Goal: Task Accomplishment & Management: Manage account settings

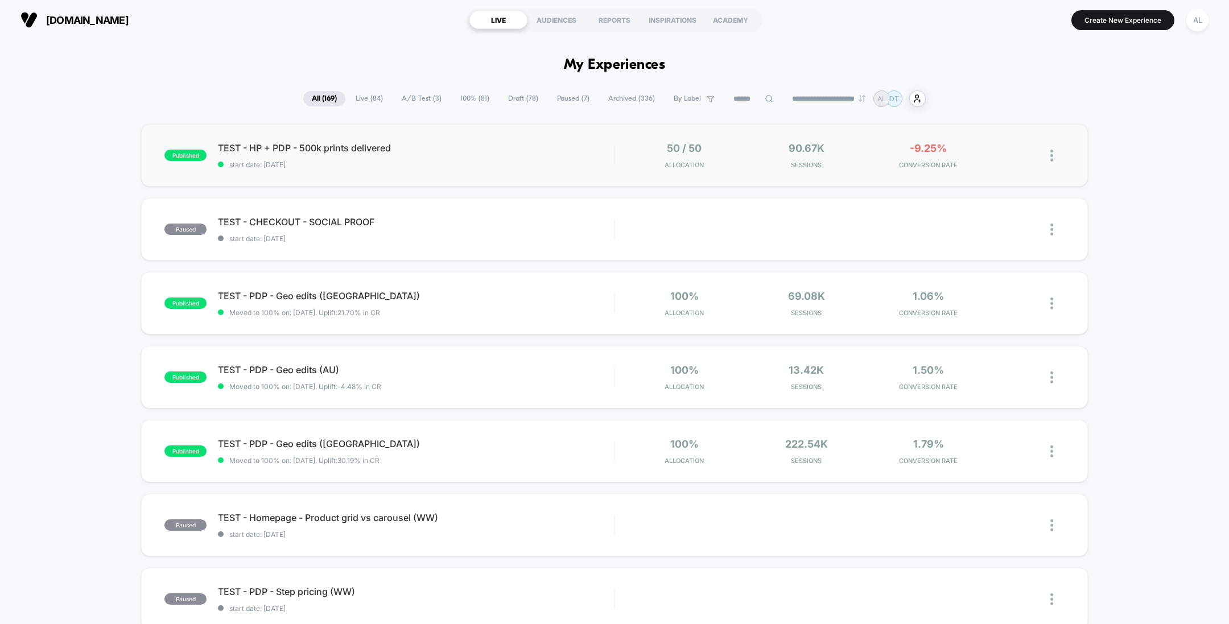
click at [496, 140] on div "published TEST - HP + PDP - 500k prints delivered start date: [DATE] 50 / 50 Al…" at bounding box center [614, 155] width 946 height 63
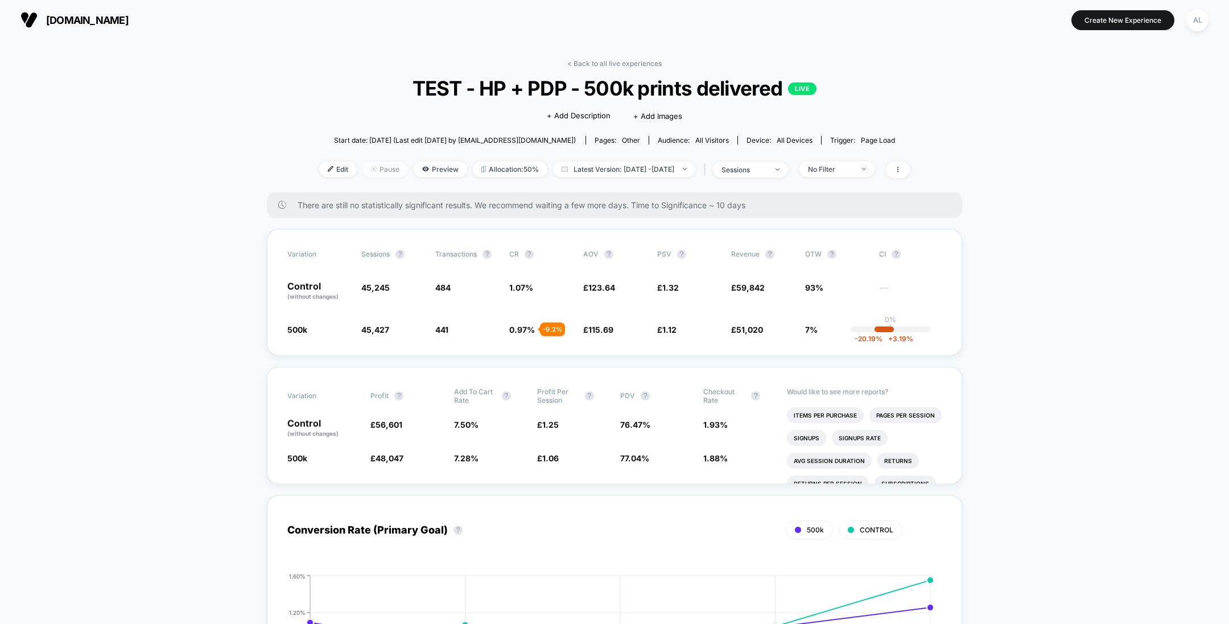
click at [364, 172] on span "Pause" at bounding box center [385, 169] width 46 height 15
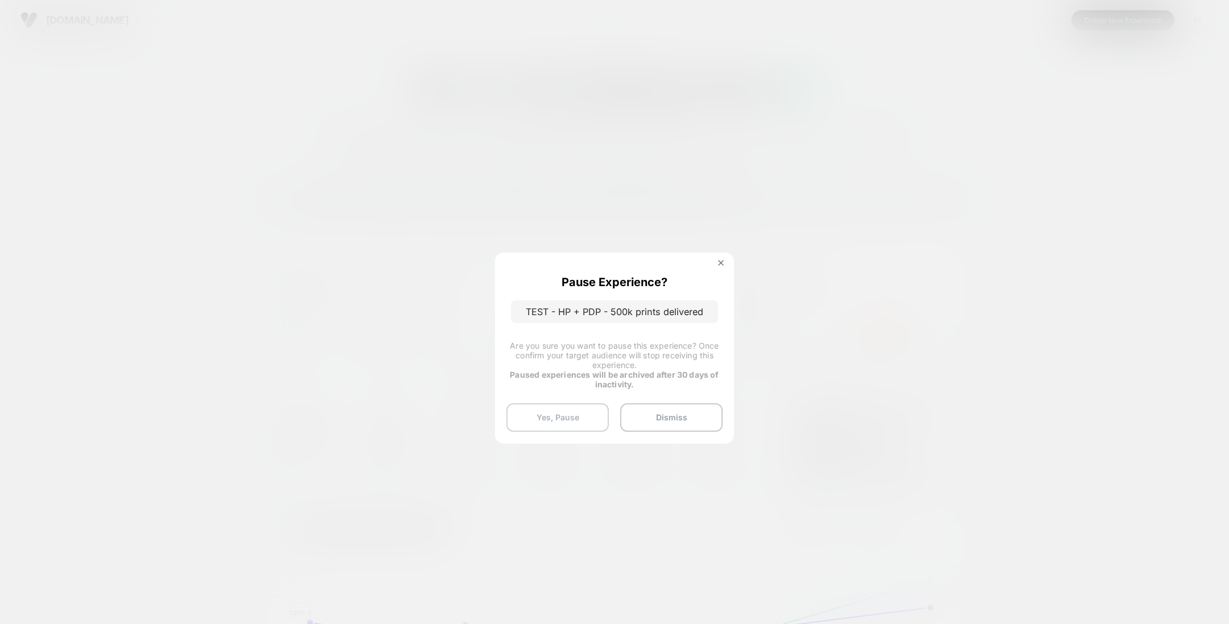
click at [561, 417] on button "Yes, Pause" at bounding box center [557, 417] width 102 height 28
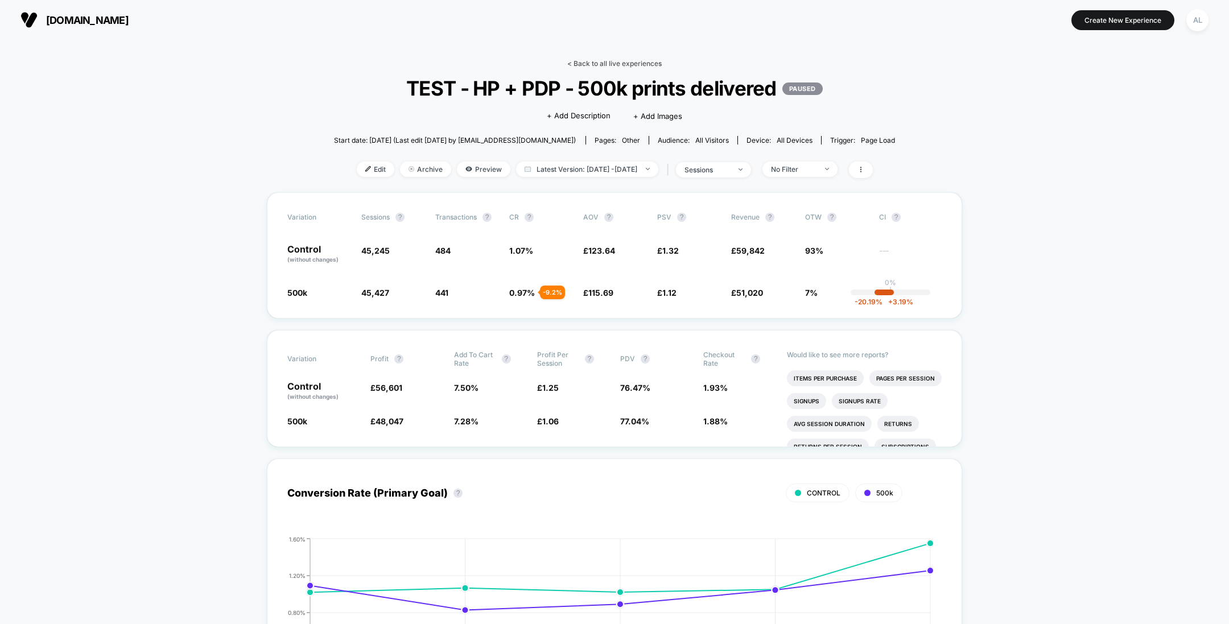
click at [635, 63] on link "< Back to all live experiences" at bounding box center [614, 63] width 94 height 9
